Goal: Task Accomplishment & Management: Use online tool/utility

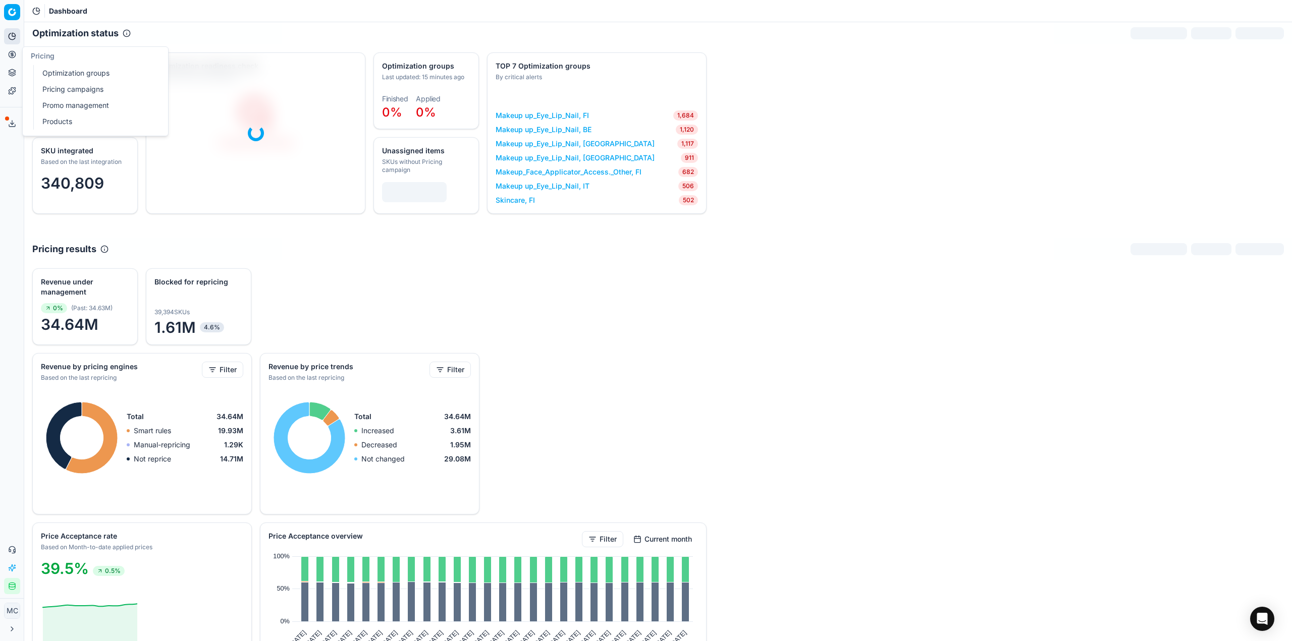
click at [17, 54] on button "Pricing" at bounding box center [12, 54] width 16 height 16
click at [59, 72] on link "Optimization groups" at bounding box center [97, 73] width 118 height 14
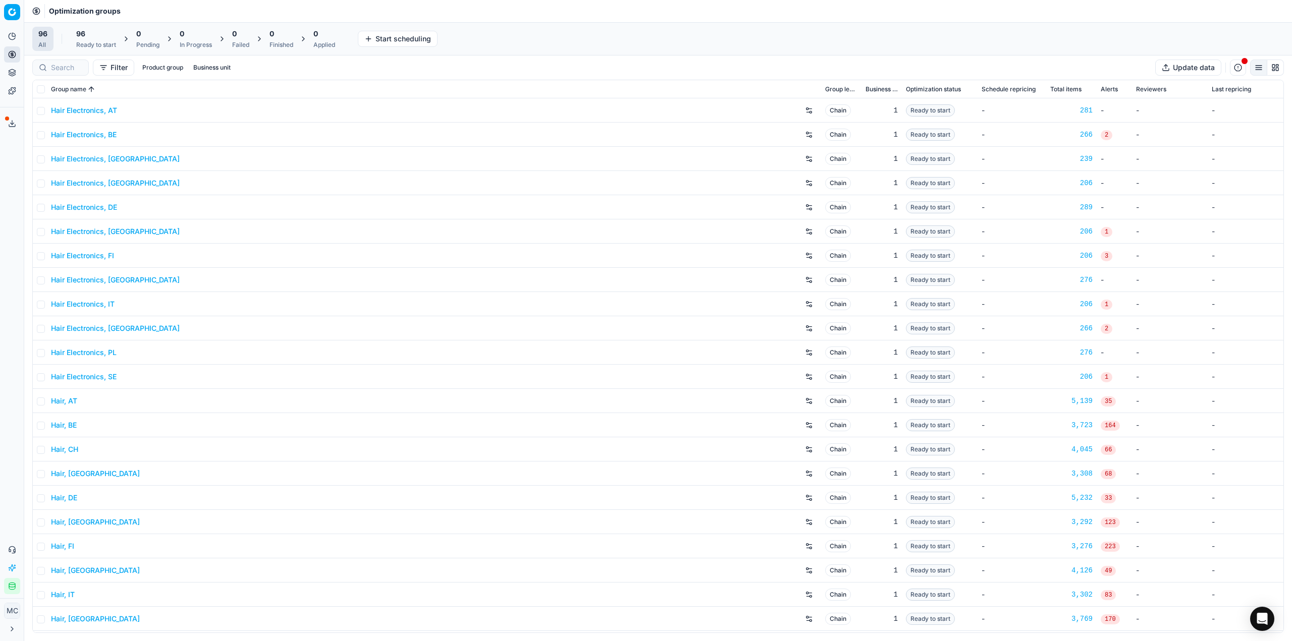
click at [90, 31] on div "96" at bounding box center [96, 34] width 40 height 10
click at [137, 37] on button "Start All" at bounding box center [139, 39] width 39 height 16
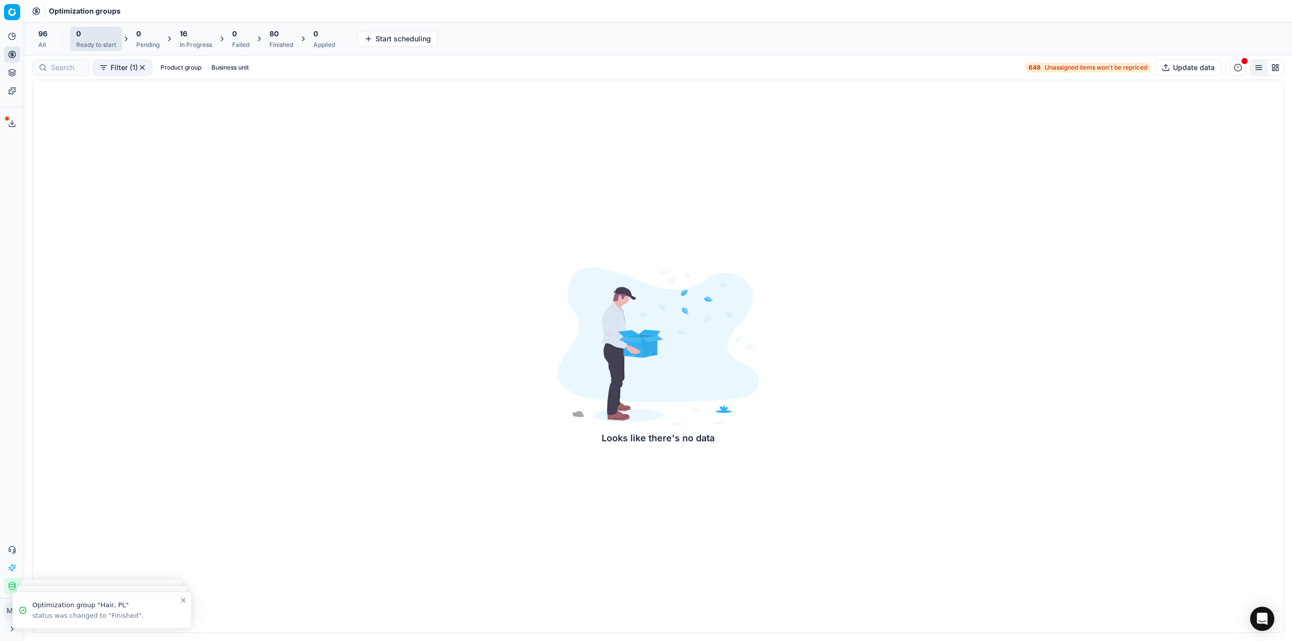
click at [285, 7] on div "Optimization groups" at bounding box center [658, 11] width 1268 height 22
click at [286, 29] on div "96" at bounding box center [281, 34] width 24 height 10
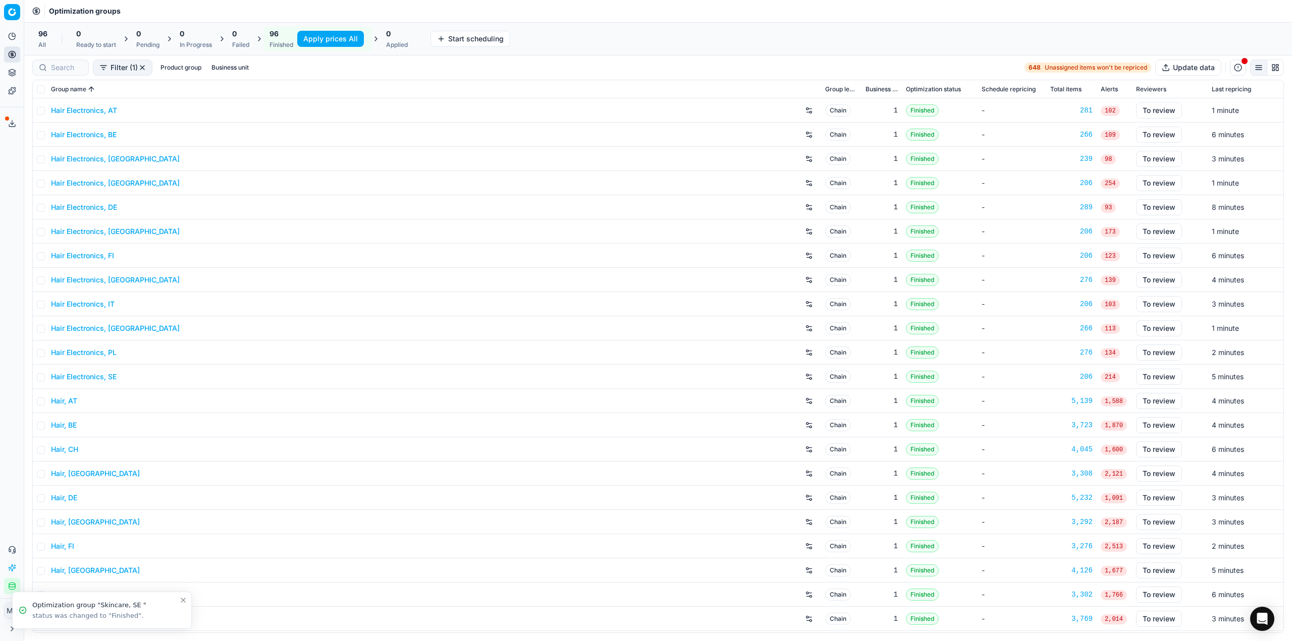
click at [340, 40] on button "Apply prices All" at bounding box center [330, 39] width 67 height 16
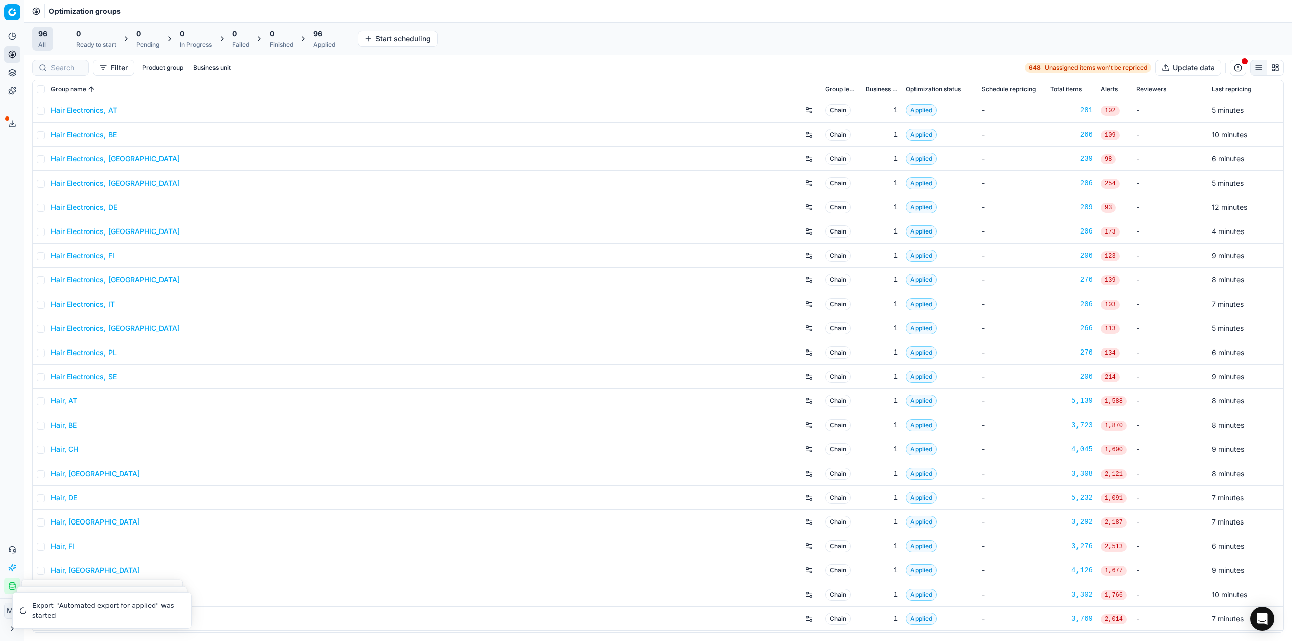
click at [321, 43] on div "Applied" at bounding box center [324, 45] width 22 height 8
click at [366, 35] on button "Export prices All" at bounding box center [373, 39] width 68 height 16
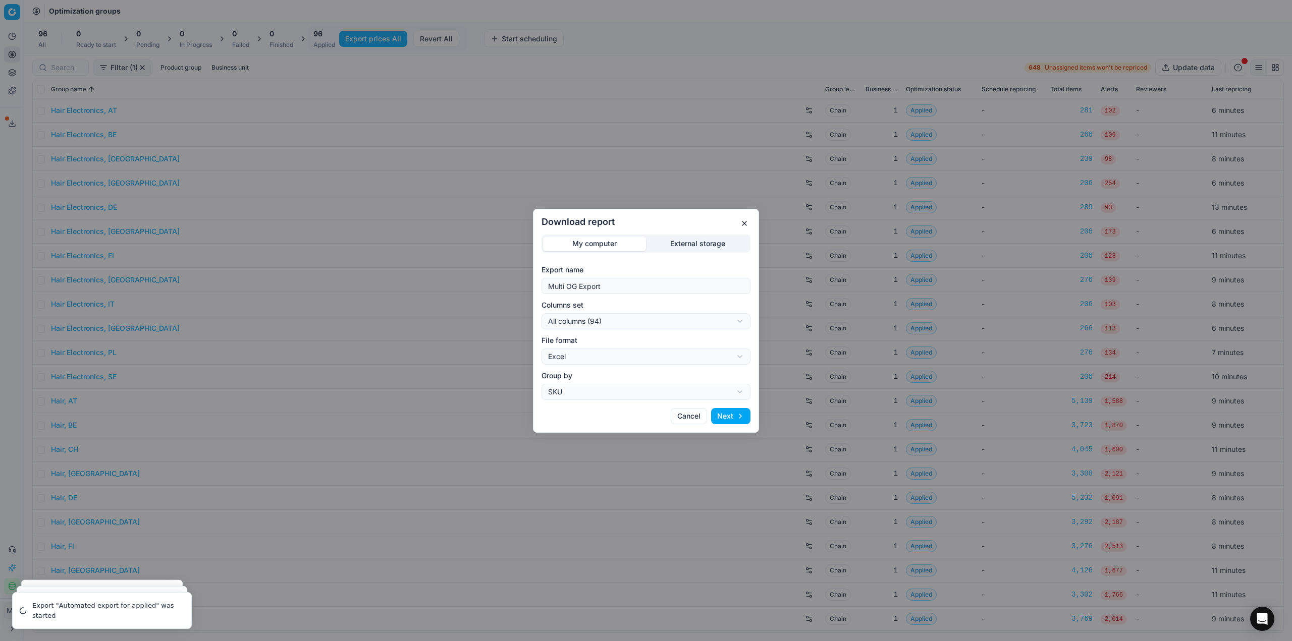
click at [684, 417] on button "Cancel" at bounding box center [689, 416] width 36 height 16
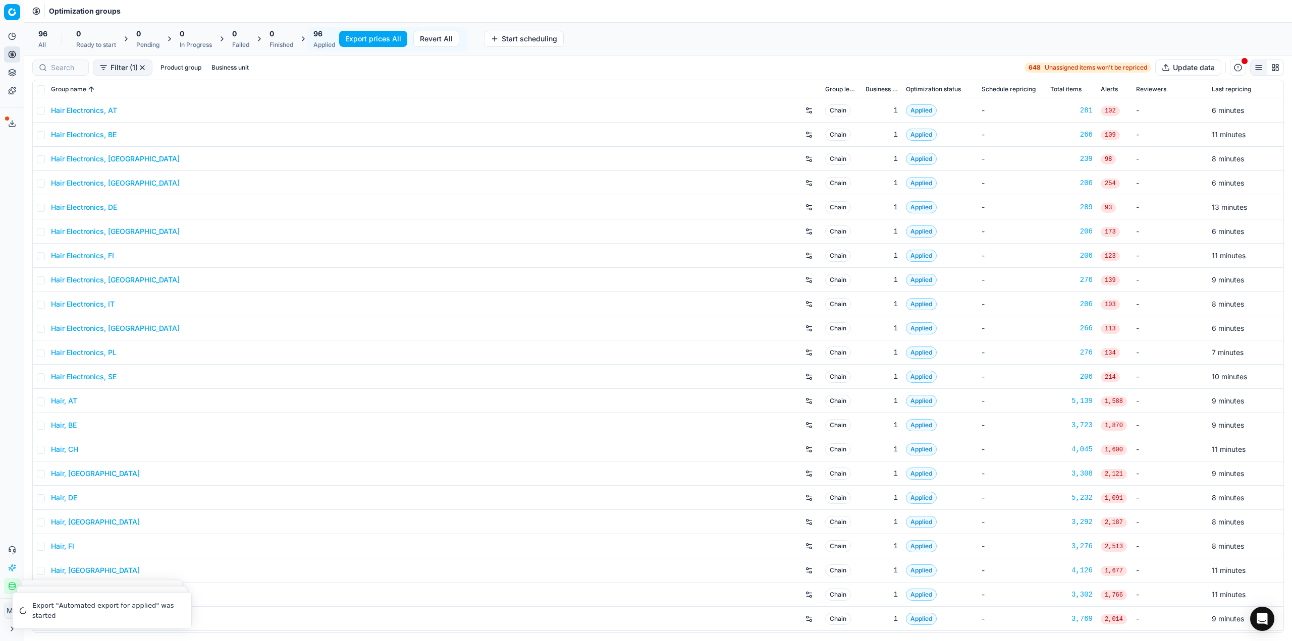
click at [389, 40] on button "Export prices All" at bounding box center [373, 39] width 68 height 16
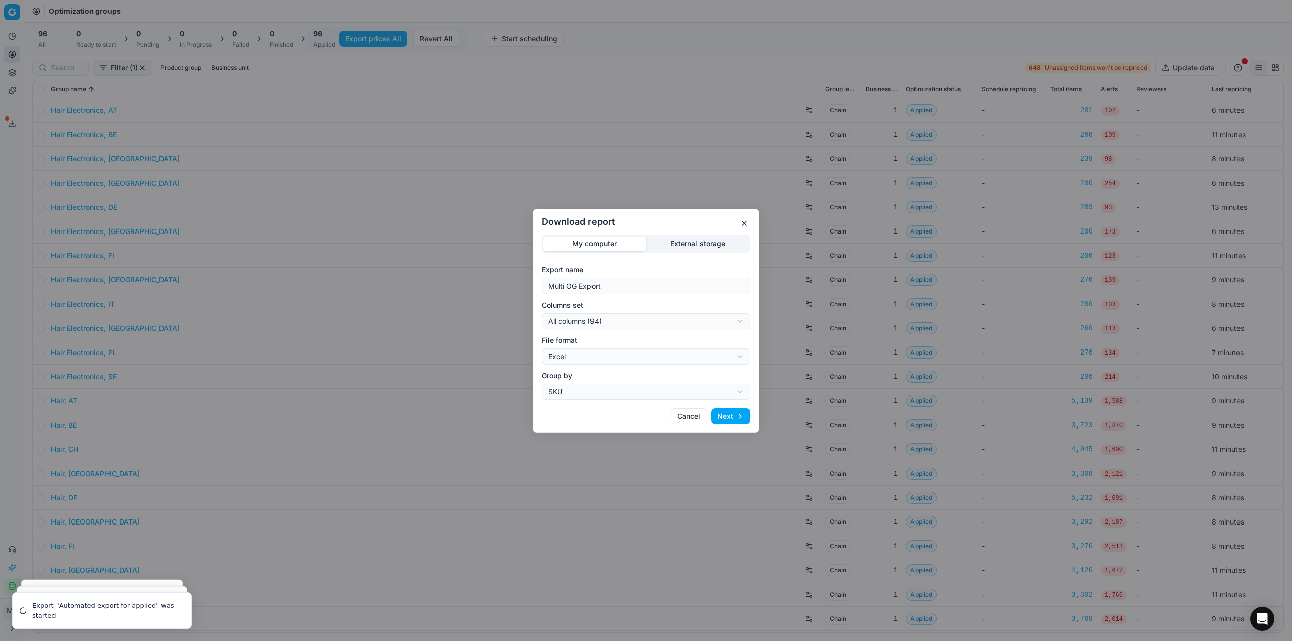
click at [679, 413] on button "Cancel" at bounding box center [689, 416] width 36 height 16
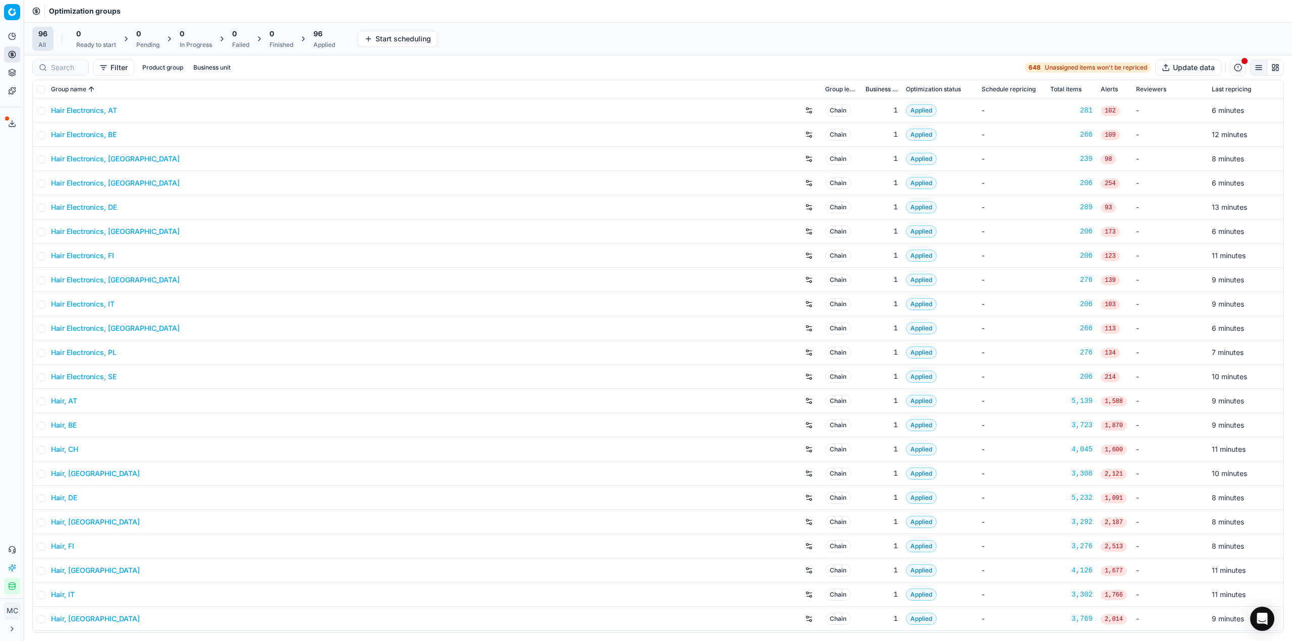
click at [317, 35] on span "96" at bounding box center [317, 34] width 9 height 10
click at [361, 41] on button "Export prices All" at bounding box center [373, 39] width 68 height 16
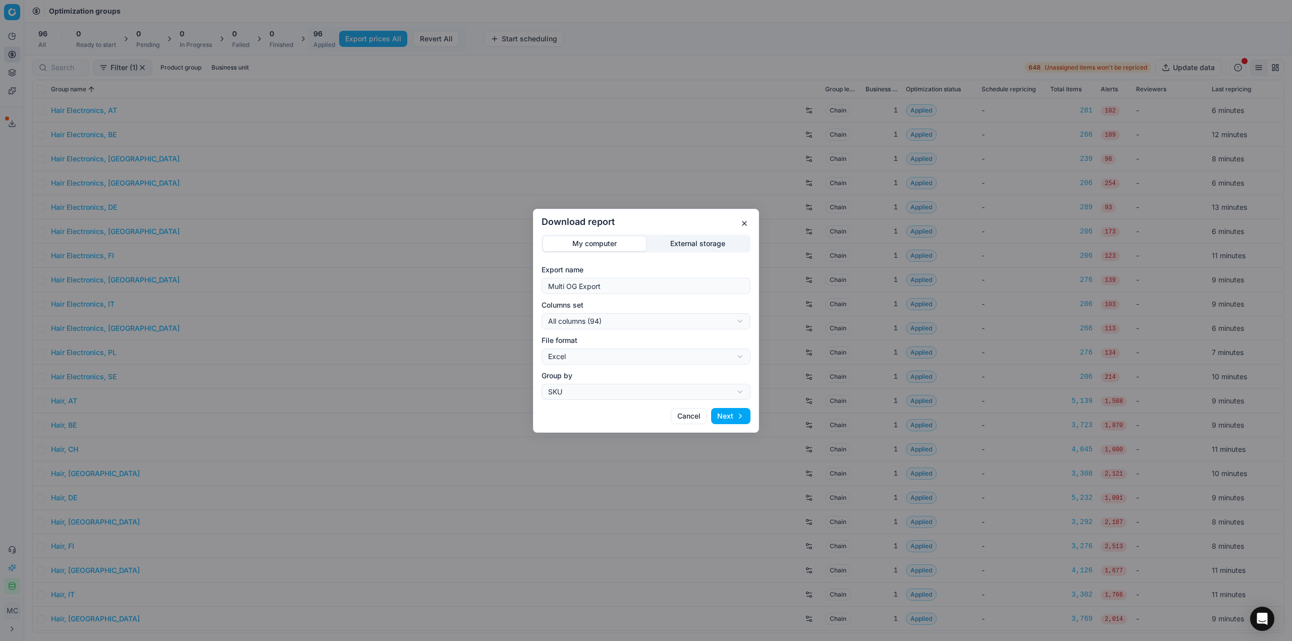
click at [736, 326] on div "Download report My computer External storage Export name Multi OG Export Column…" at bounding box center [646, 320] width 1292 height 641
select select "custom"
click at [632, 359] on div "Download report My computer External storage Export name Multi OG Export Column…" at bounding box center [646, 320] width 1292 height 641
select select "csv"
click at [738, 418] on button "Next" at bounding box center [730, 416] width 39 height 16
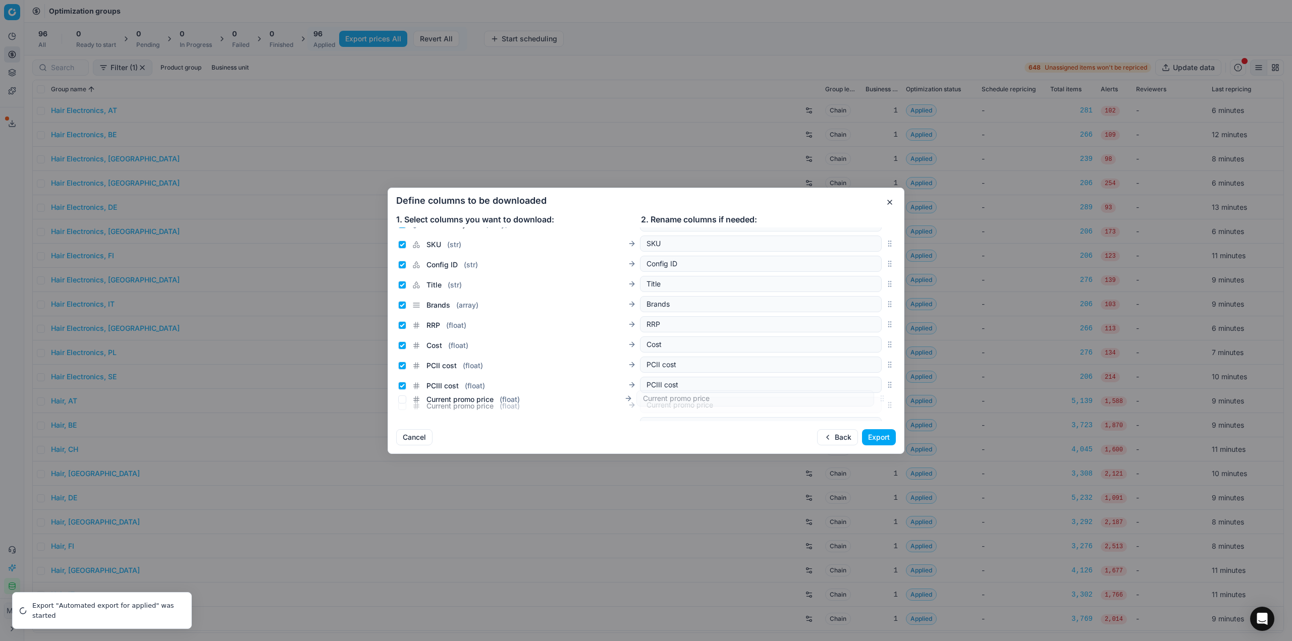
scroll to position [53, 0]
drag, startPoint x: 884, startPoint y: 323, endPoint x: 901, endPoint y: 382, distance: 61.4
click at [901, 382] on div "Sales Entity IDs ( array ) Sales Entity IDs SKU ( str ) SKU Config ID ( str ) C…" at bounding box center [646, 325] width 516 height 194
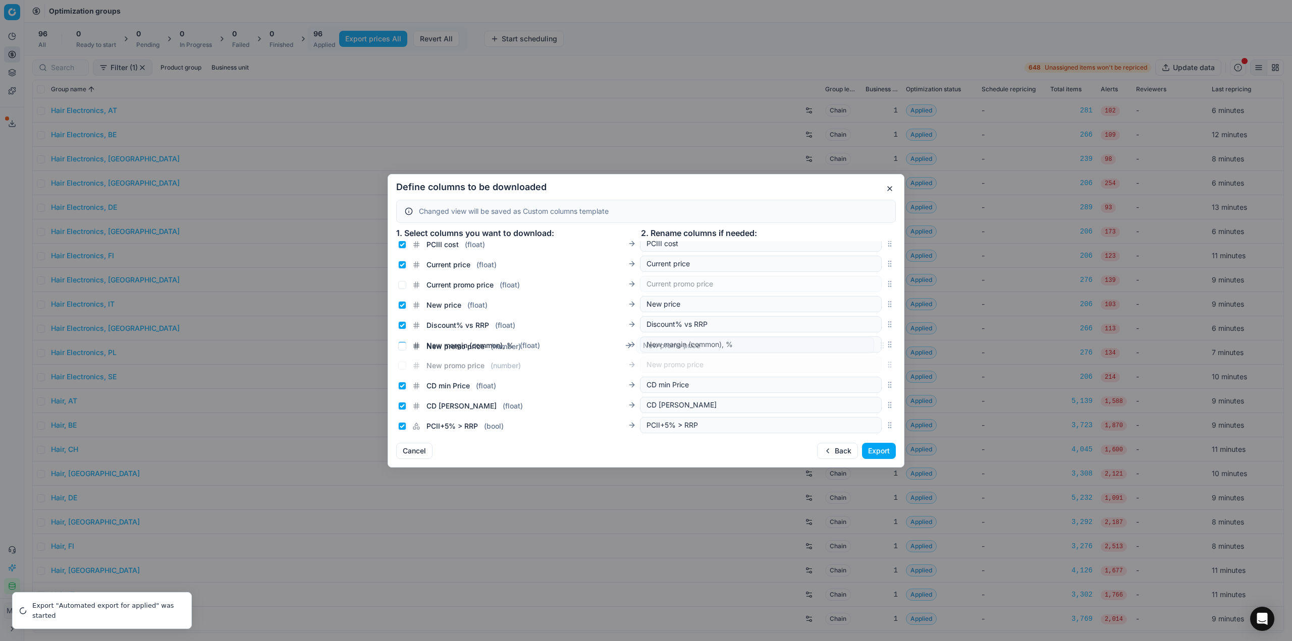
scroll to position [179, 0]
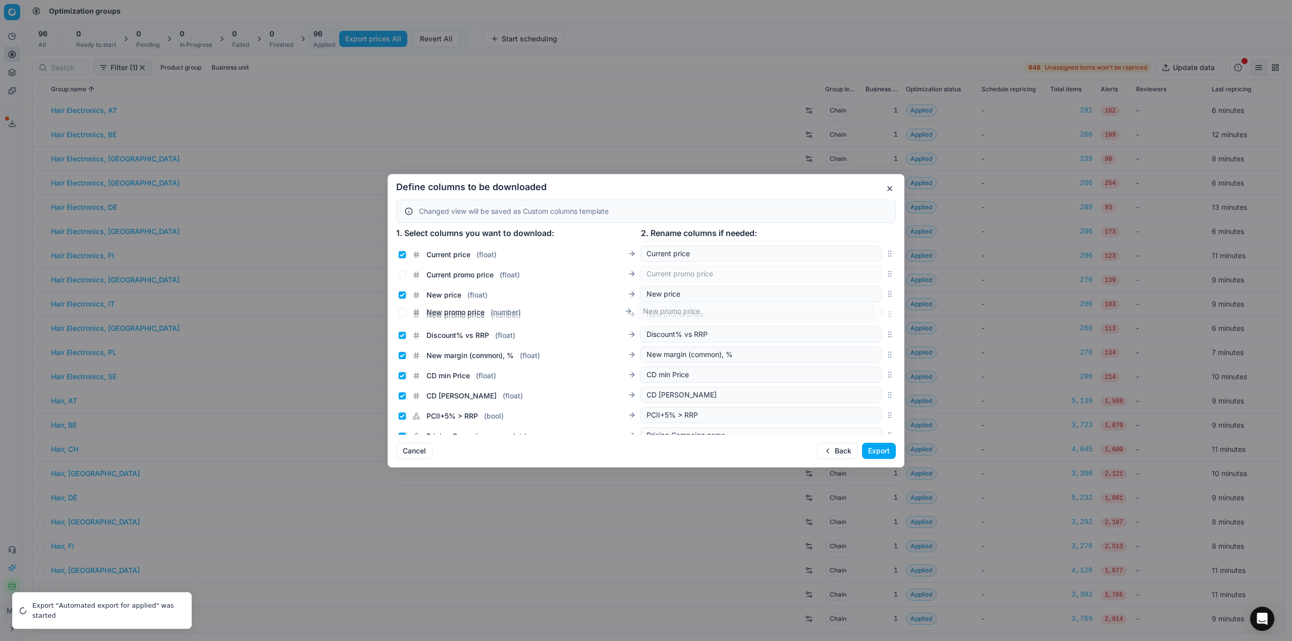
drag, startPoint x: 883, startPoint y: 341, endPoint x: 867, endPoint y: 315, distance: 30.1
click at [867, 315] on div "New promo price ( number ) New promo price" at bounding box center [646, 314] width 500 height 20
click at [403, 255] on input "Current price ( float )" at bounding box center [402, 255] width 8 height 8
checkbox input "false"
click at [402, 272] on input "Current promo price ( float )" at bounding box center [402, 275] width 8 height 8
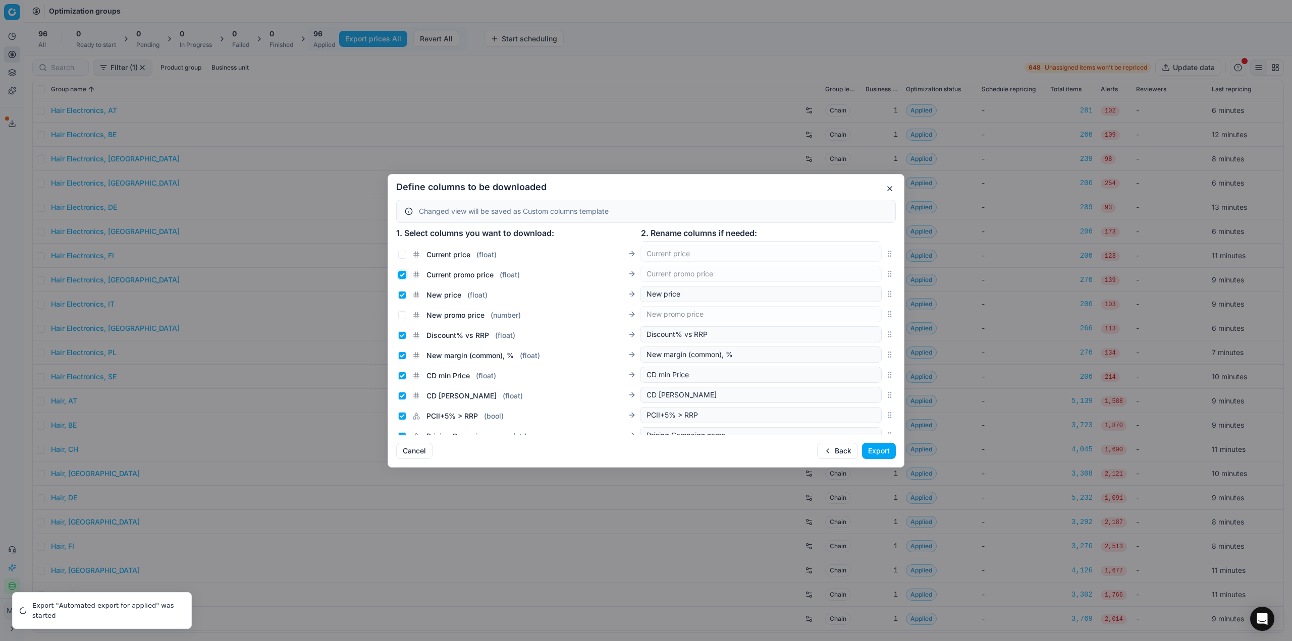
checkbox input "true"
click at [400, 294] on input "New price ( float )" at bounding box center [402, 295] width 8 height 8
checkbox input "false"
click at [401, 318] on input "New promo price ( number )" at bounding box center [402, 315] width 8 height 8
checkbox input "true"
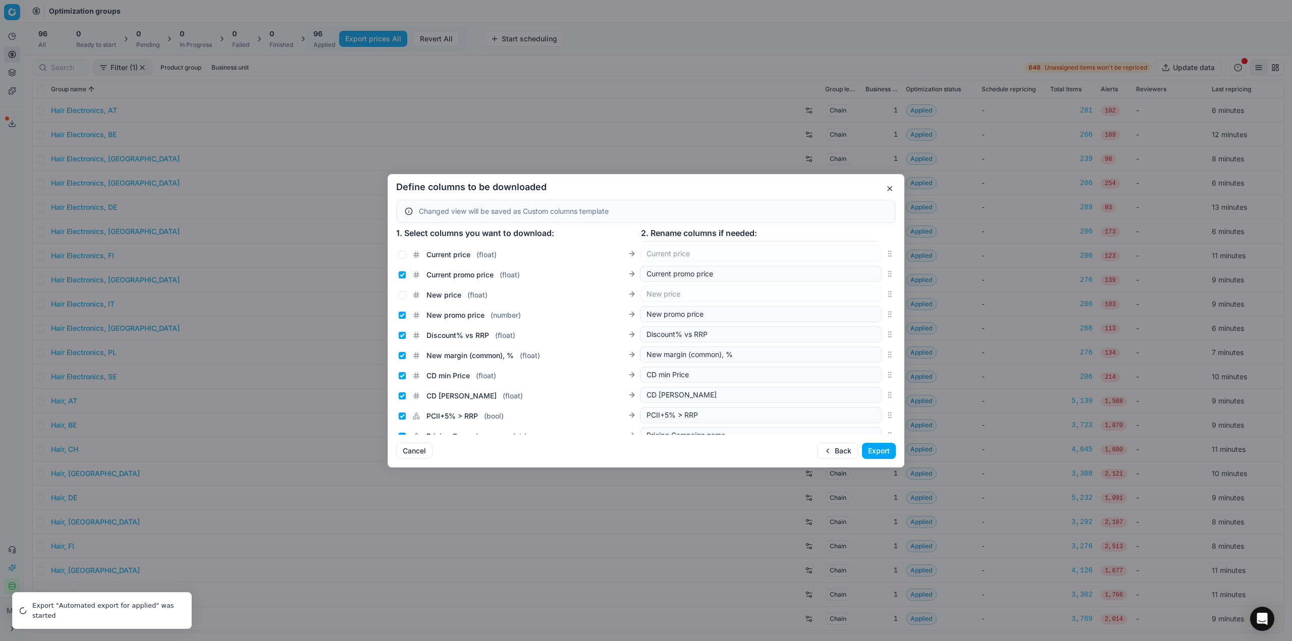
click at [876, 447] on button "Export" at bounding box center [879, 451] width 34 height 16
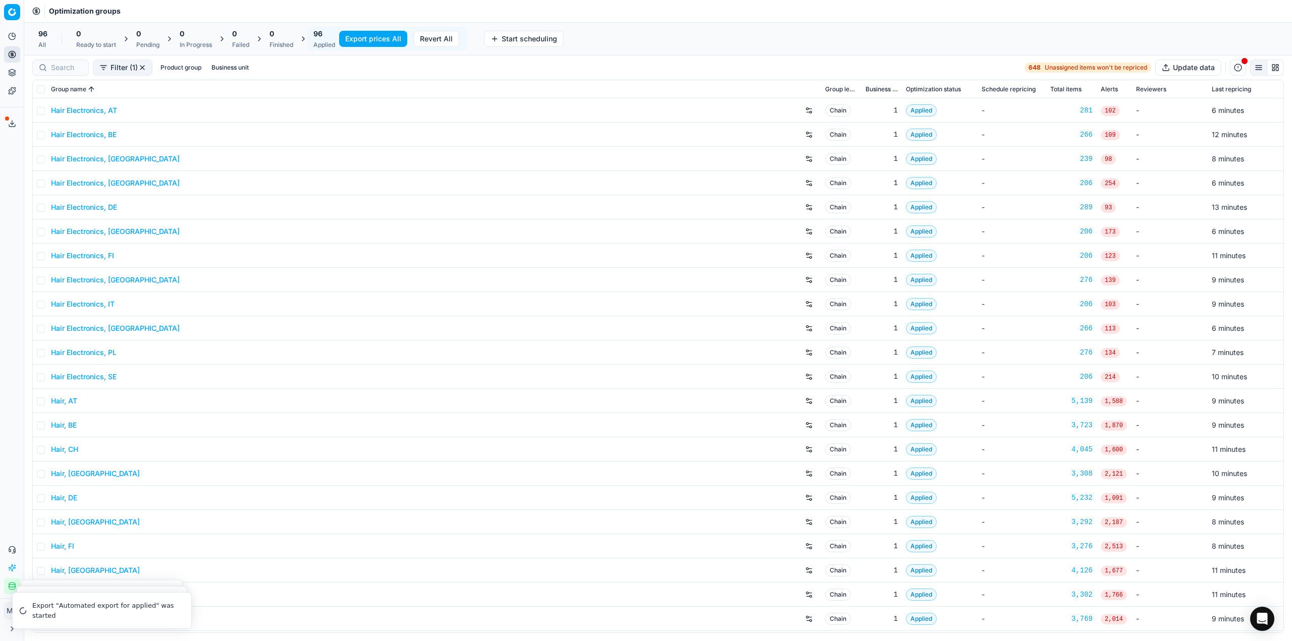
click at [4, 125] on div "Export service 17" at bounding box center [12, 124] width 24 height 24
click at [24, 125] on button "Toggle Sidebar" at bounding box center [24, 320] width 8 height 641
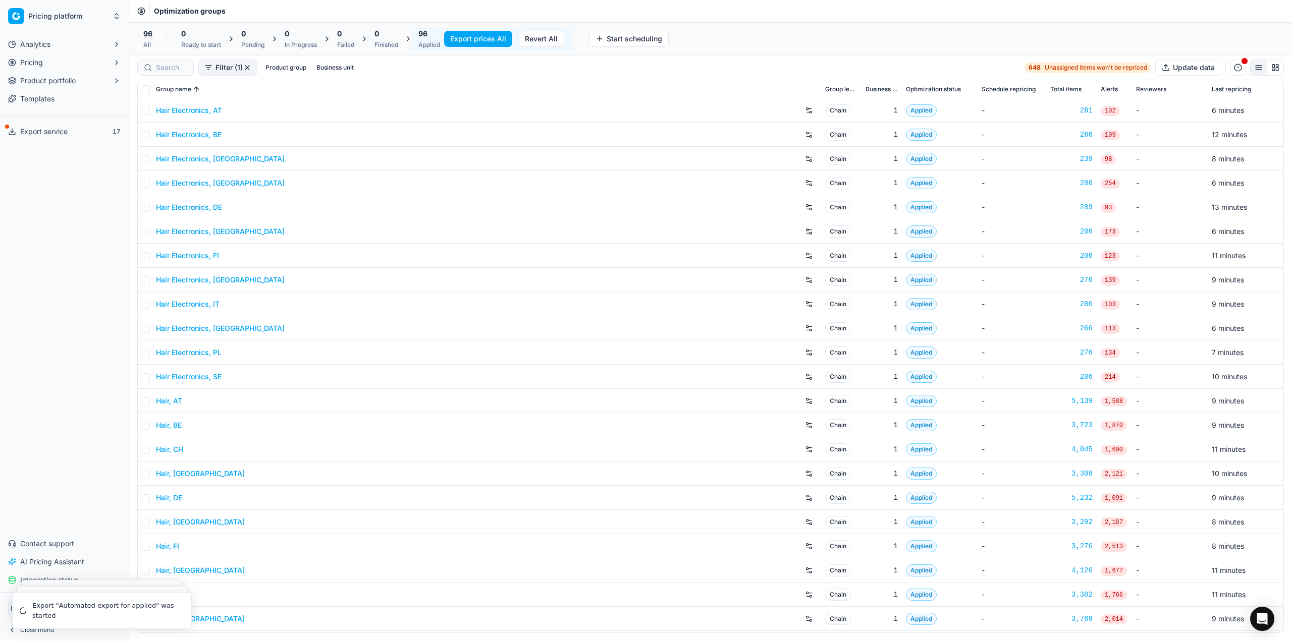
click at [24, 128] on span "Export service" at bounding box center [43, 132] width 47 height 10
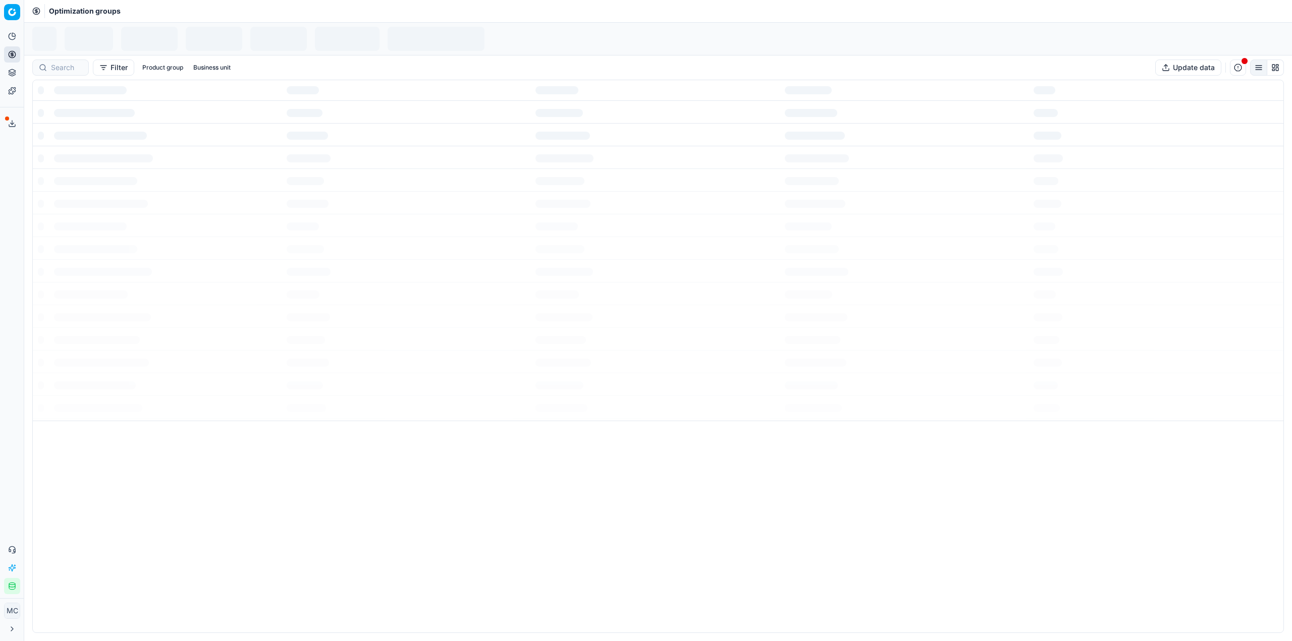
click at [12, 123] on line at bounding box center [12, 123] width 0 height 4
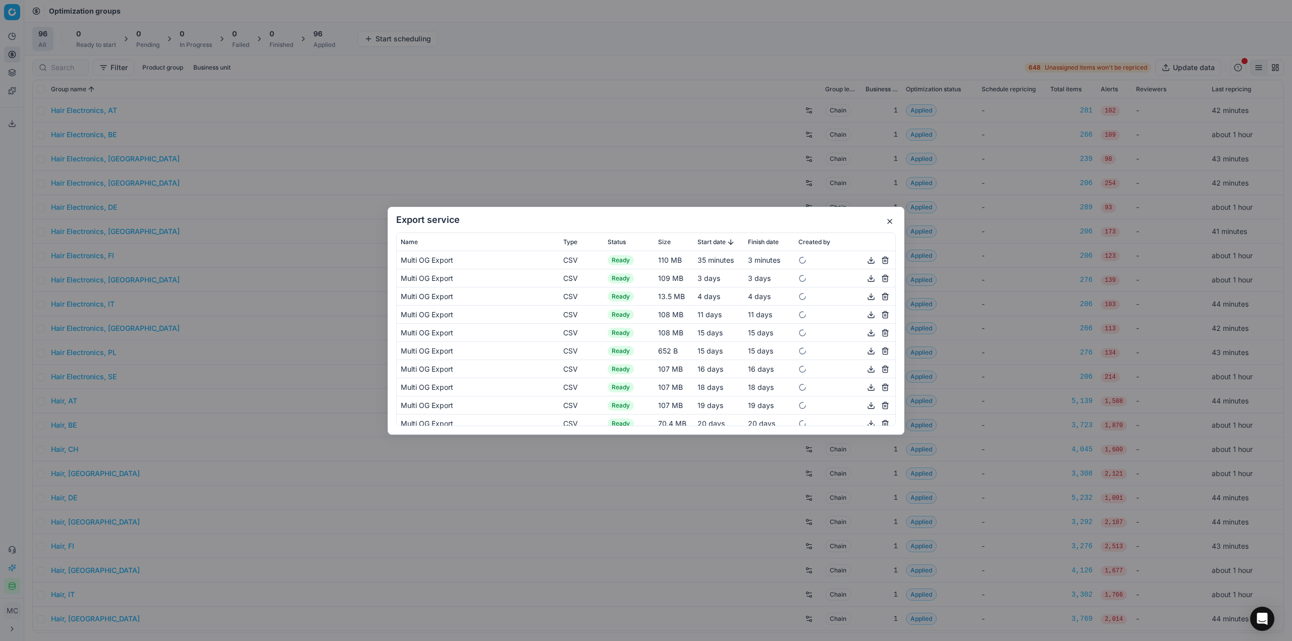
click at [865, 262] on button "button" at bounding box center [871, 260] width 12 height 12
